Goal: Task Accomplishment & Management: Manage account settings

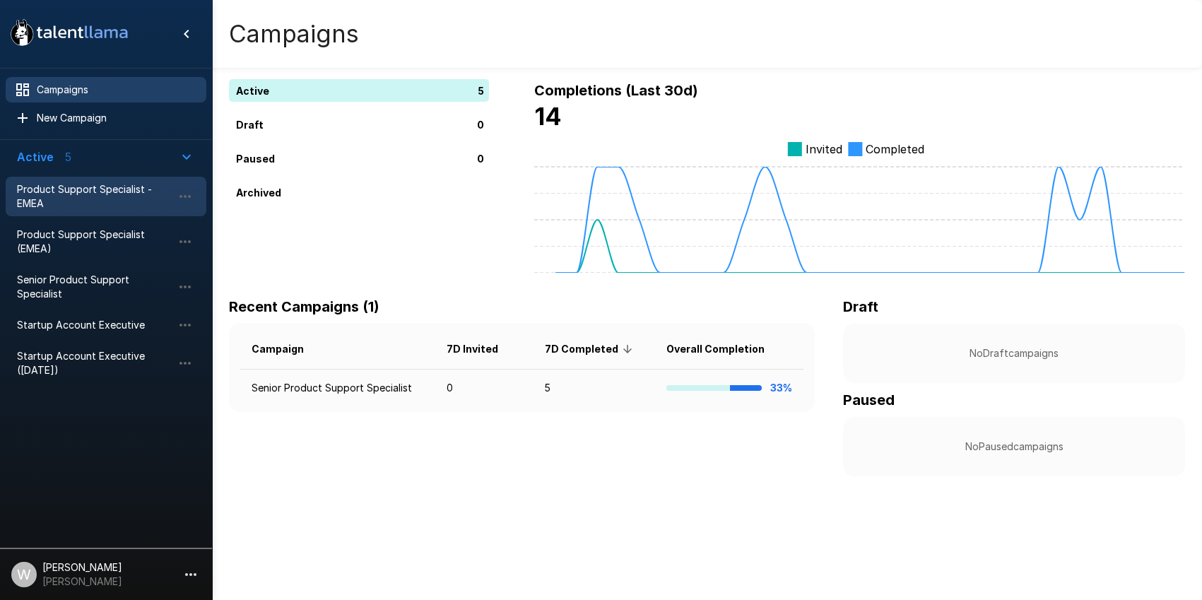
click at [86, 202] on span "Product Support Specialist - EMEA" at bounding box center [94, 196] width 155 height 28
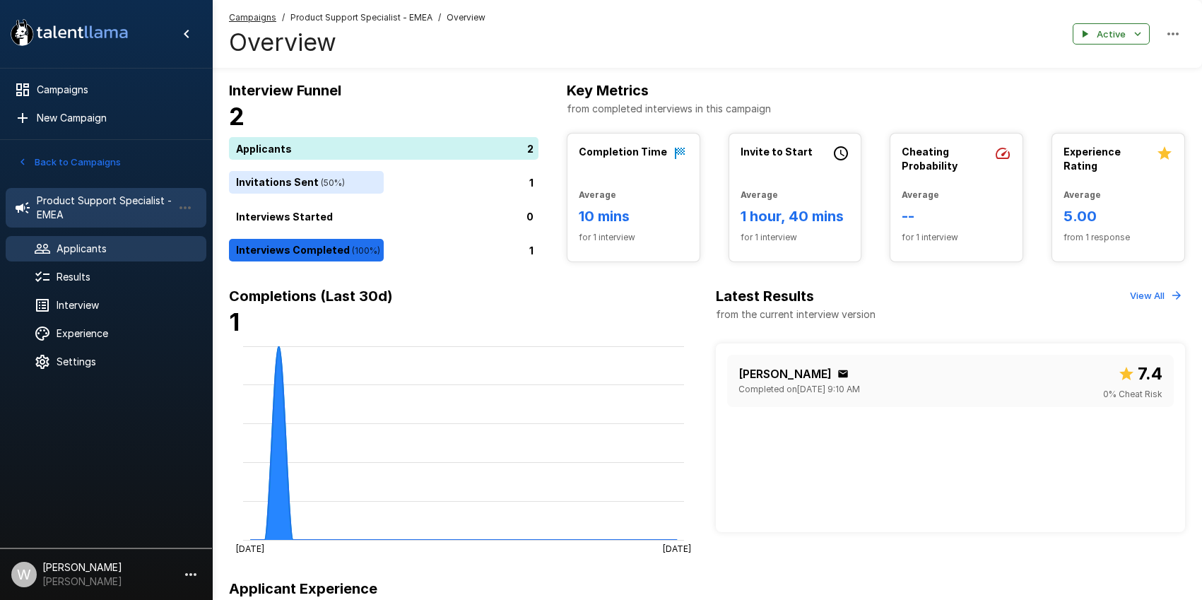
click at [99, 259] on div "Applicants" at bounding box center [106, 248] width 201 height 25
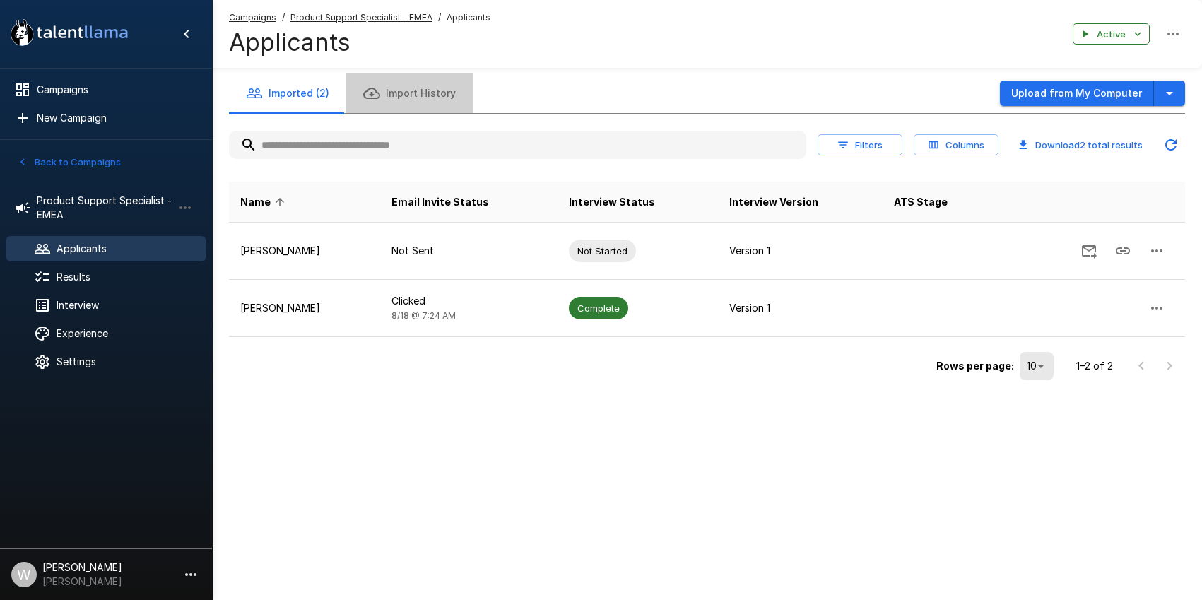
click at [418, 84] on button "Import History" at bounding box center [409, 93] width 126 height 40
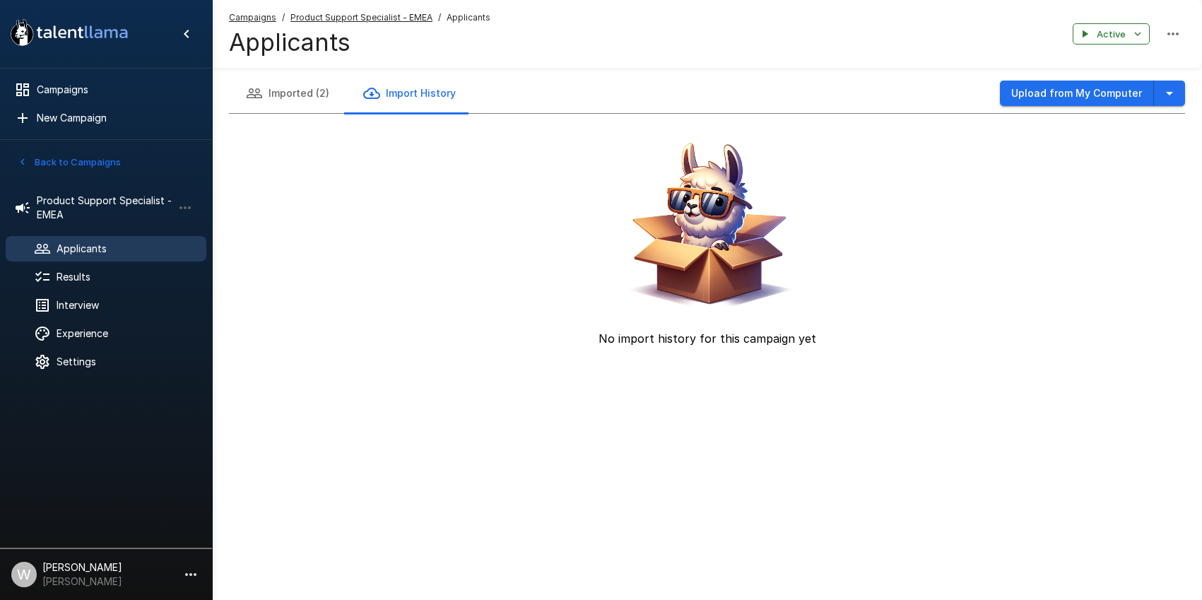
click at [285, 90] on button "Imported (2)" at bounding box center [287, 93] width 117 height 40
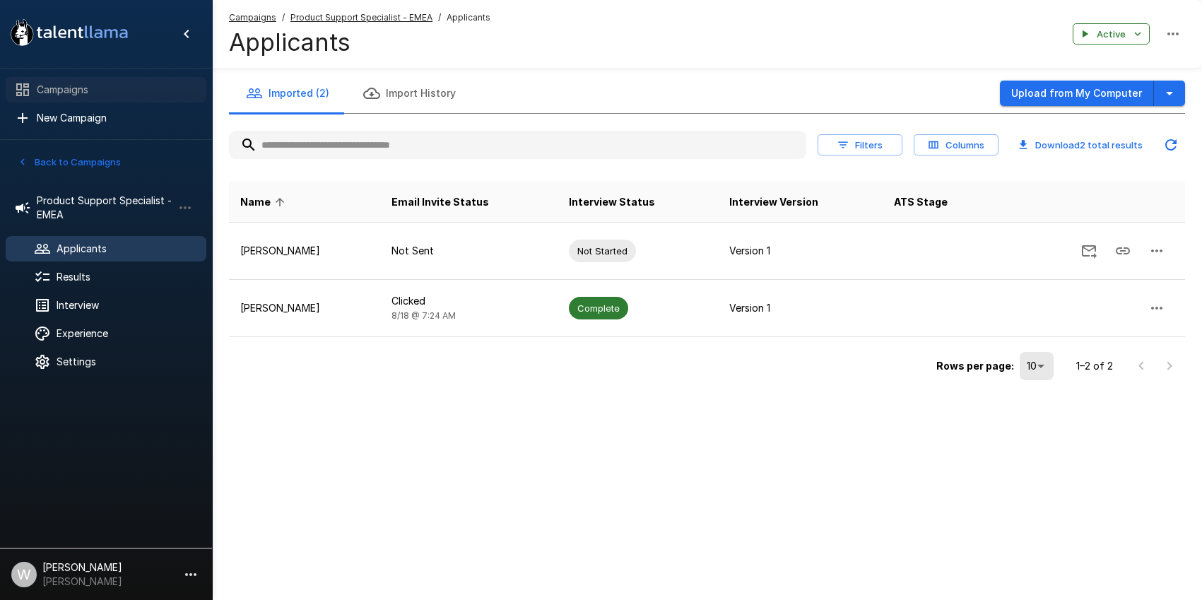
click at [83, 85] on span "Campaigns" at bounding box center [116, 90] width 158 height 14
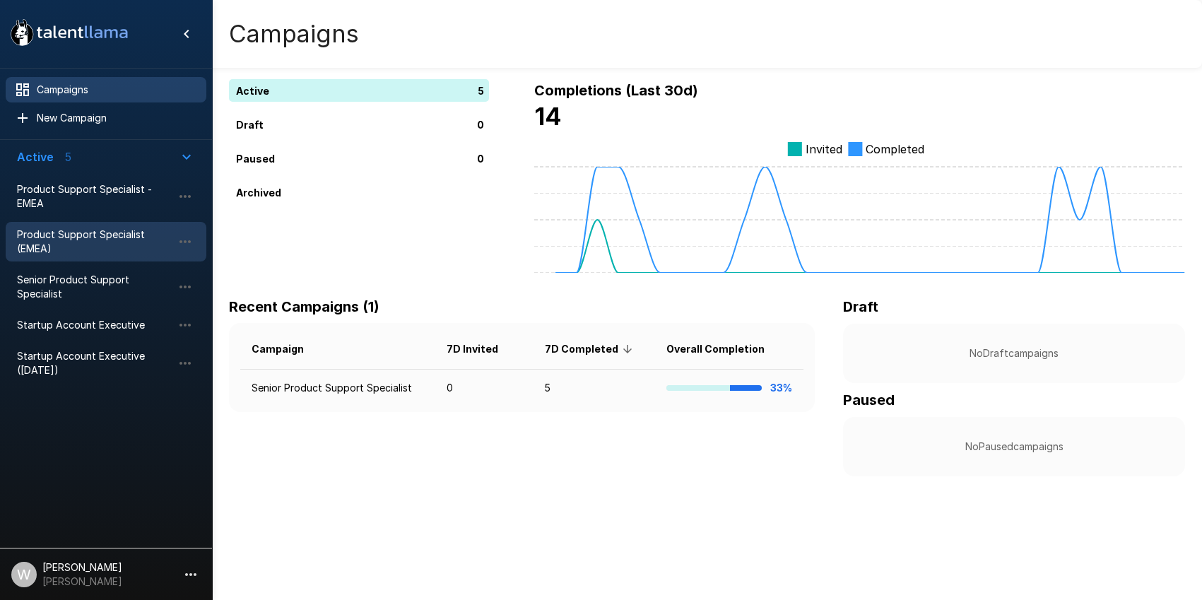
click at [76, 239] on span "Product Support Specialist (EMEA)" at bounding box center [94, 241] width 155 height 28
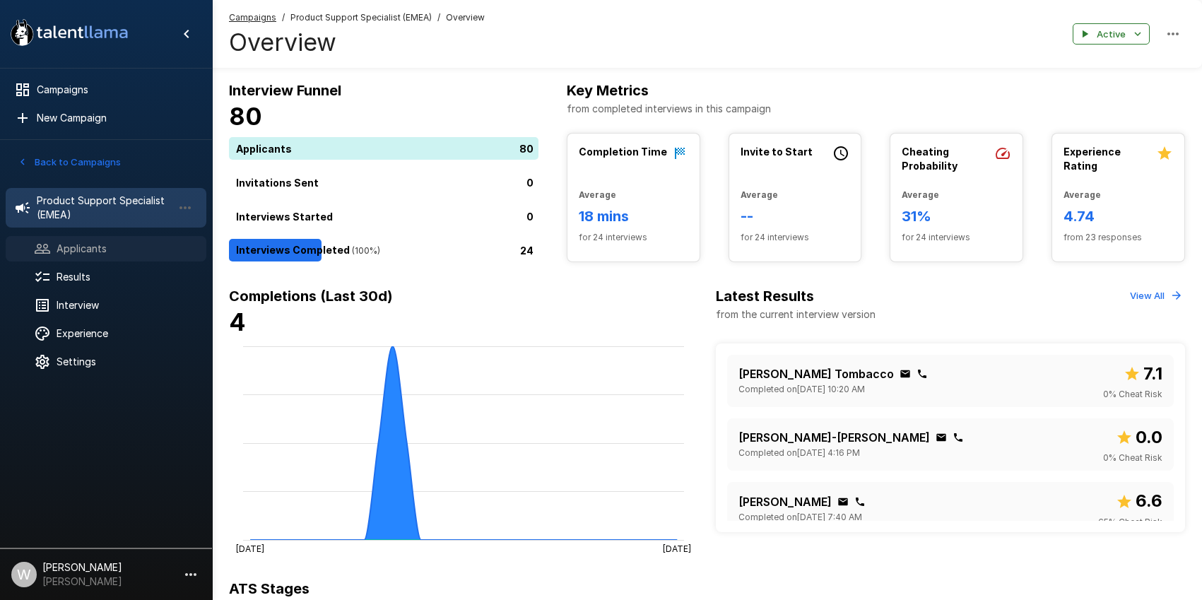
click at [83, 249] on span "Applicants" at bounding box center [126, 249] width 138 height 14
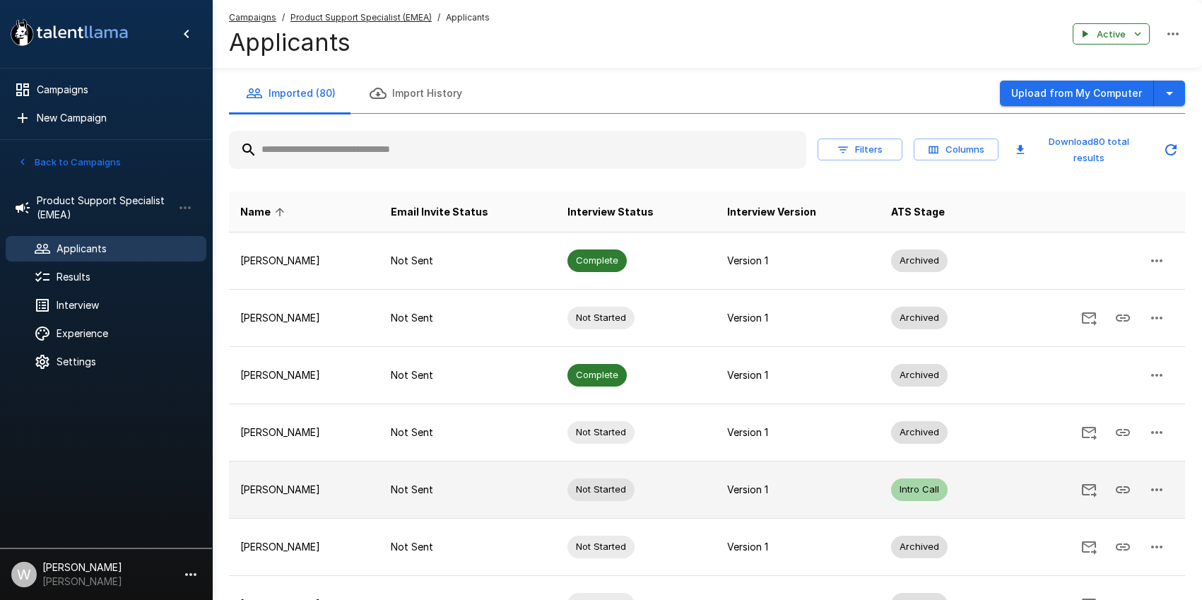
scroll to position [298, 0]
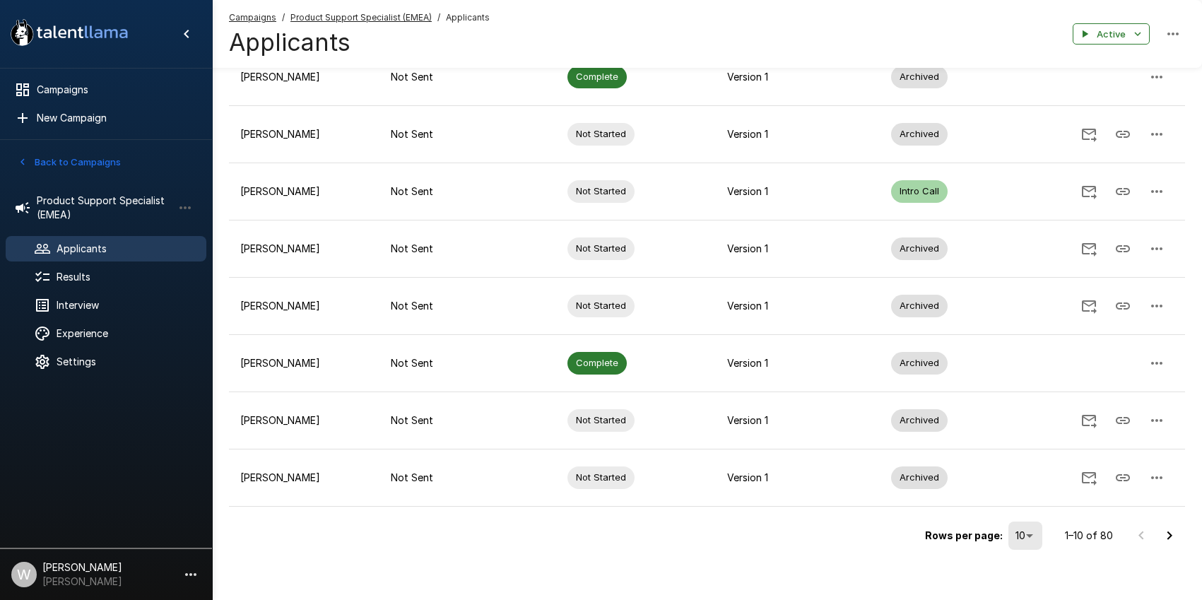
click at [1036, 302] on body ".st0{fill:#FFFFFF;} .st1{fill:#76a4ed;} Campaigns New Campaign Active 5 Product…" at bounding box center [601, 2] width 1202 height 600
click at [1025, 562] on li "100" at bounding box center [1026, 569] width 42 height 25
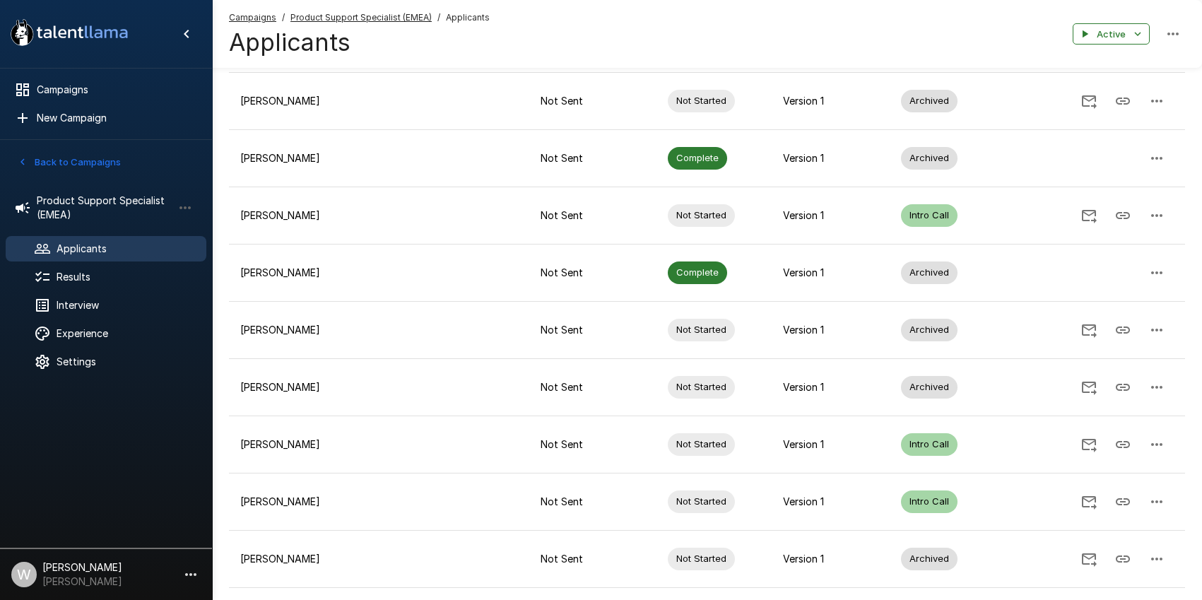
scroll to position [3036, 0]
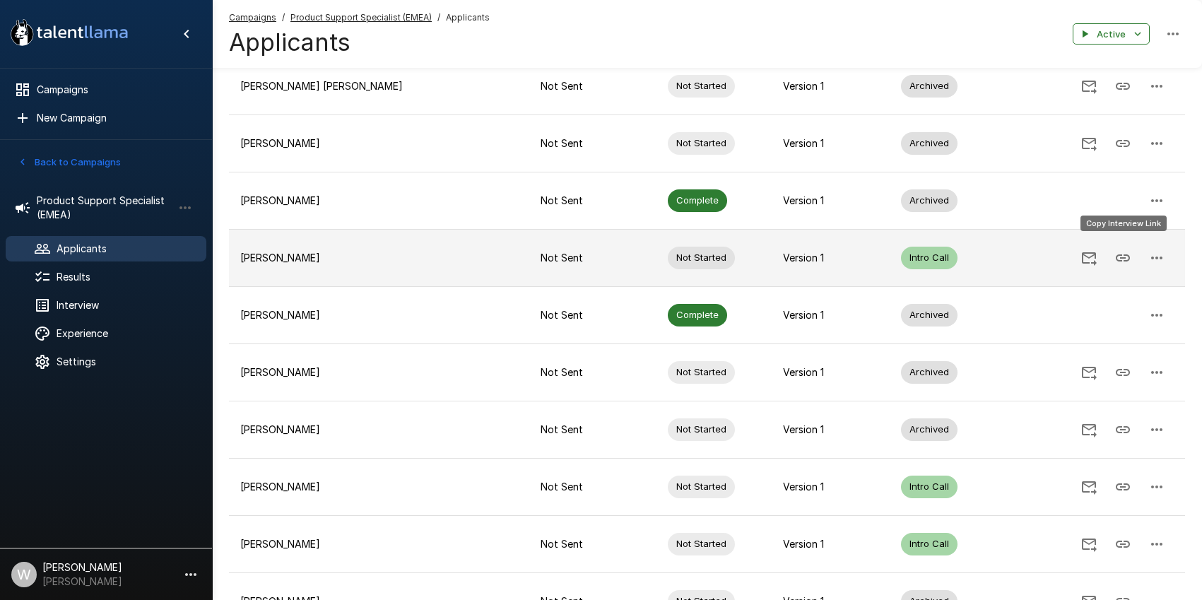
click at [1118, 249] on icon "Copy Interview Link" at bounding box center [1122, 257] width 17 height 17
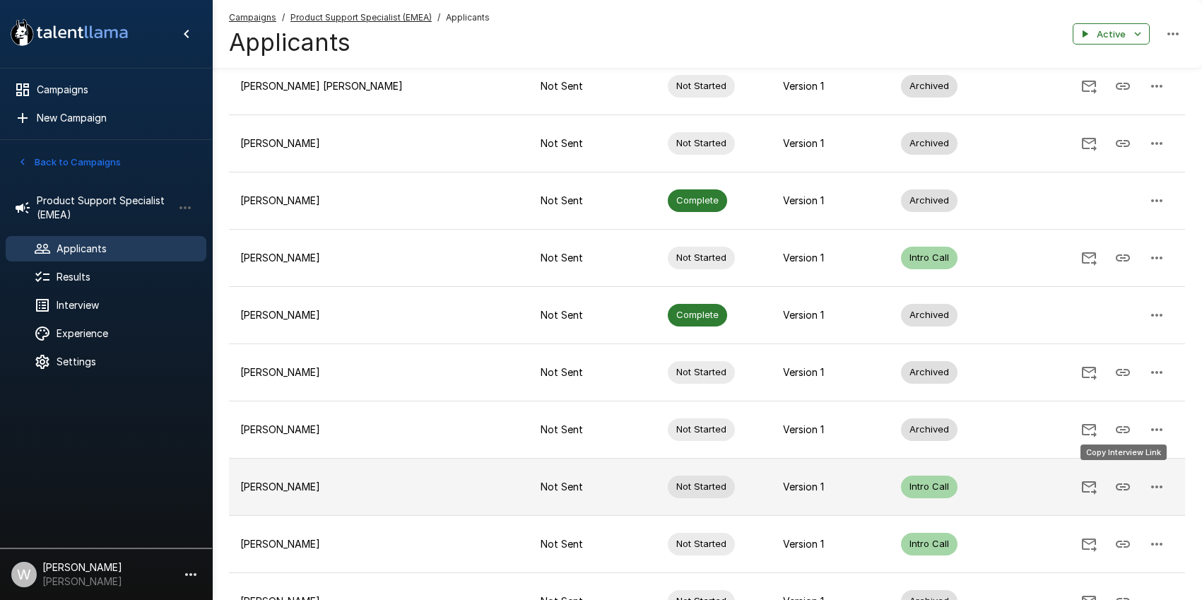
click at [1121, 483] on icon "Copy Interview Link" at bounding box center [1122, 486] width 14 height 7
click at [1120, 480] on icon "Copy Interview Link" at bounding box center [1122, 486] width 17 height 17
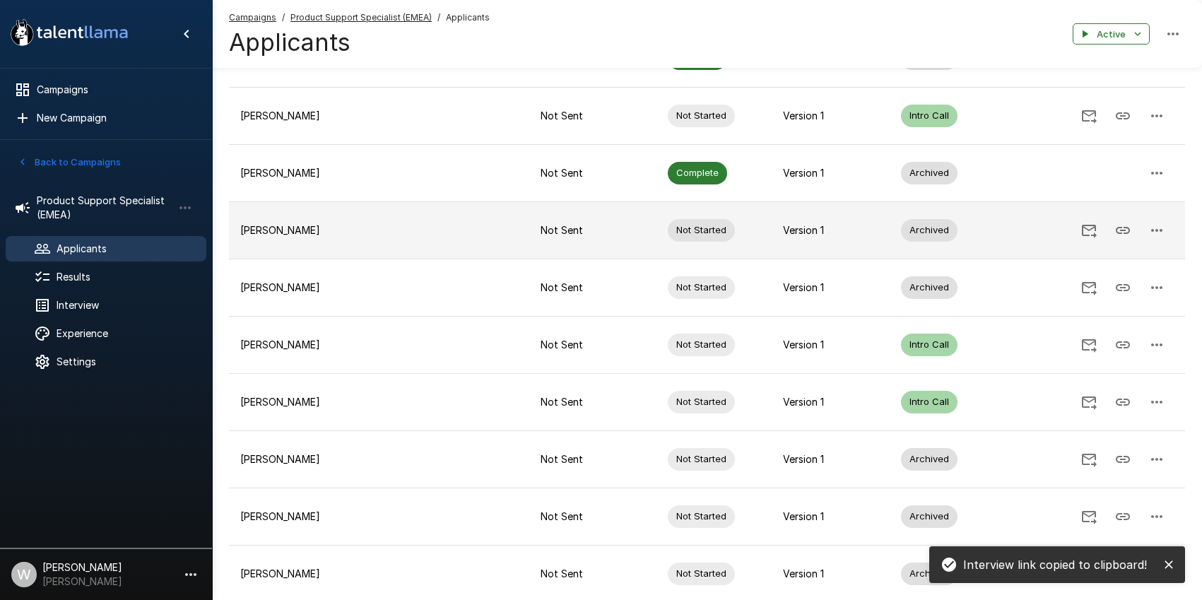
scroll to position [3244, 0]
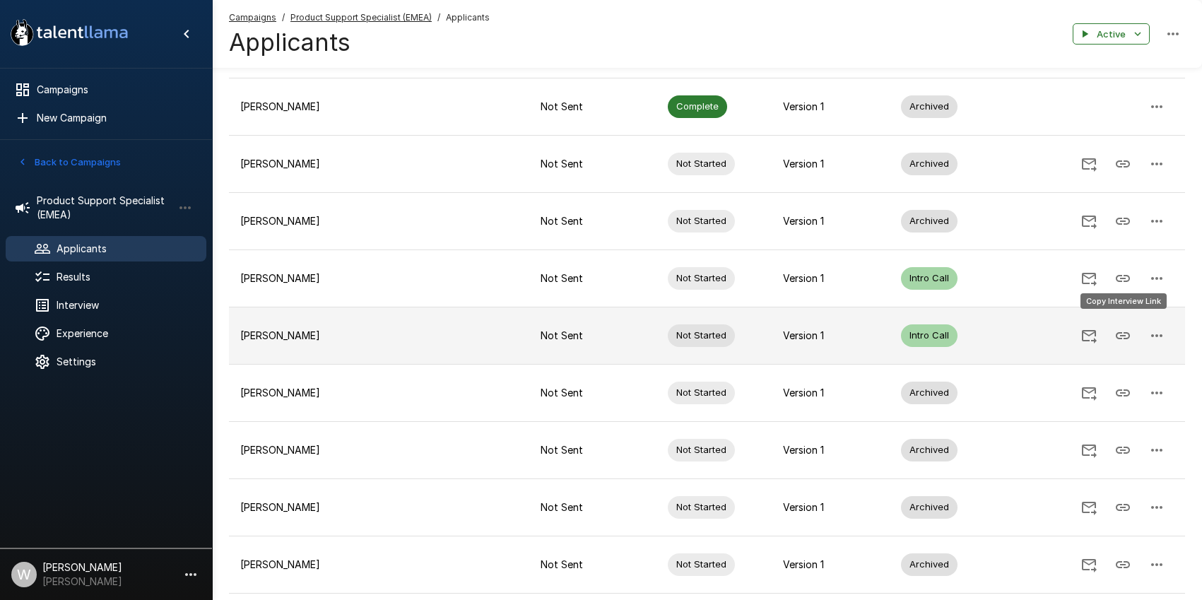
click at [1125, 327] on icon "Copy Interview Link" at bounding box center [1122, 335] width 17 height 17
click at [1128, 332] on icon "Copy Interview Link" at bounding box center [1122, 335] width 14 height 7
click at [1125, 327] on icon "Copy Interview Link" at bounding box center [1122, 335] width 17 height 17
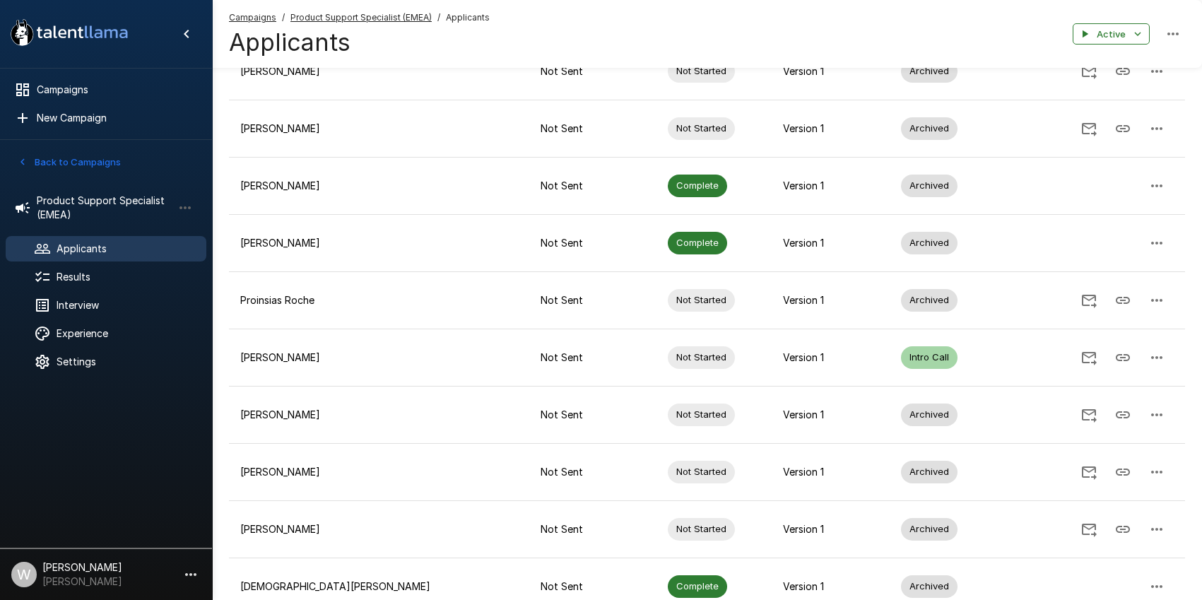
scroll to position [3688, 0]
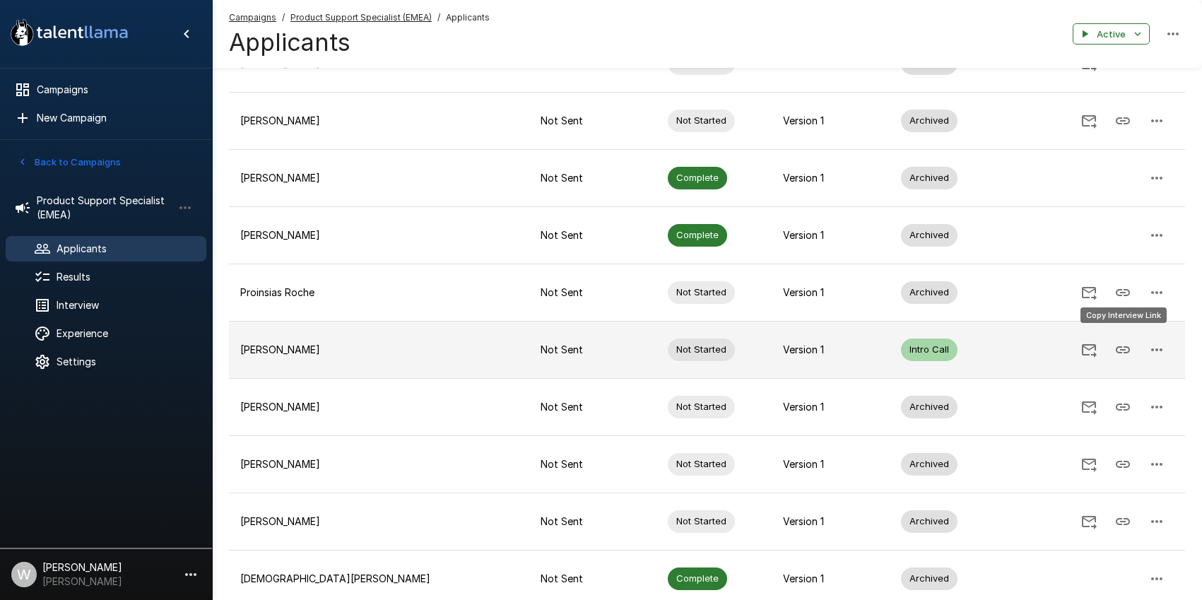
click at [1130, 341] on icon "Copy Interview Link" at bounding box center [1122, 349] width 17 height 17
click at [1120, 341] on icon "Copy Interview Link" at bounding box center [1122, 349] width 17 height 17
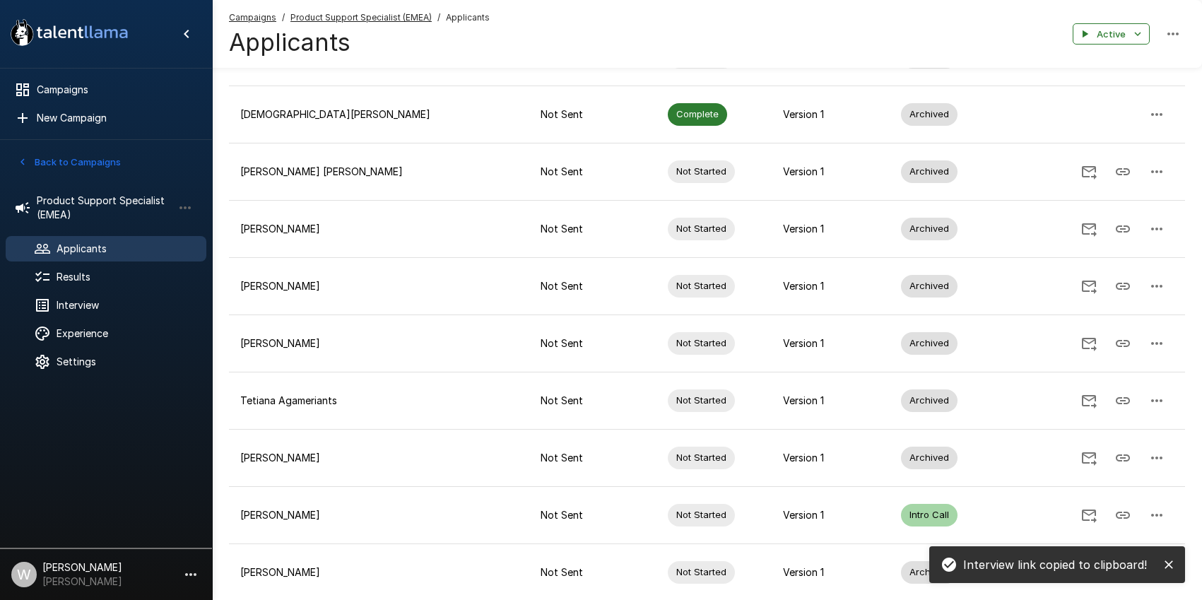
scroll to position [4304, 0]
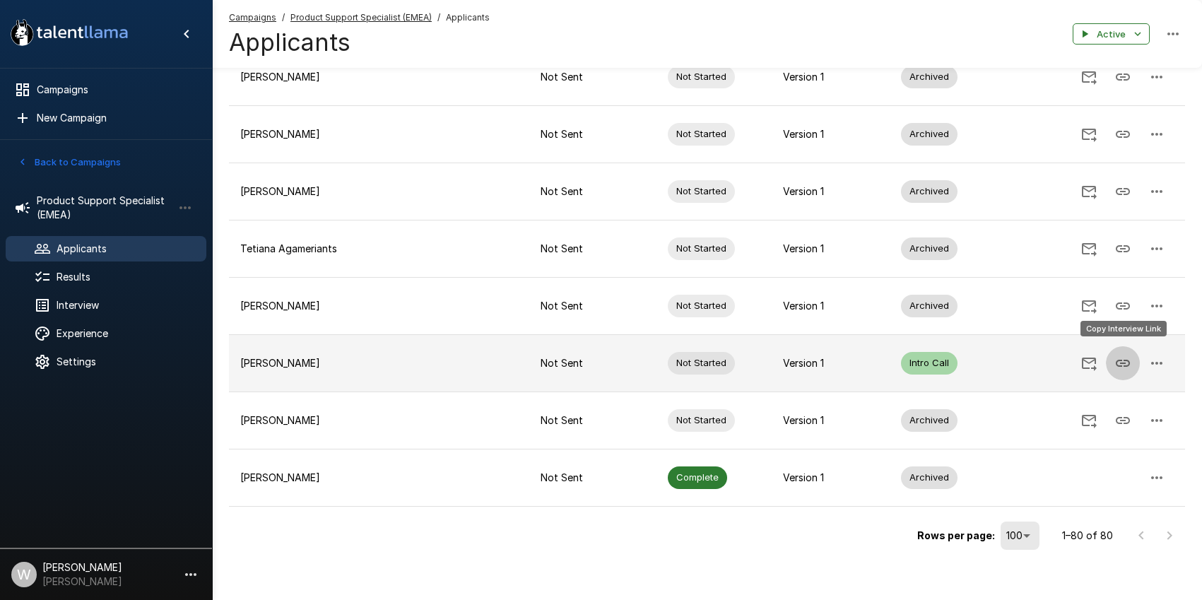
click at [1128, 355] on icon "Copy Interview Link" at bounding box center [1122, 363] width 17 height 17
